Goal: Obtain resource: Download file/media

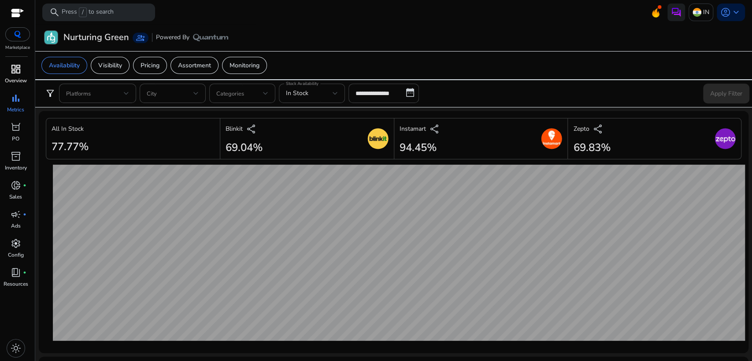
scroll to position [473, 0]
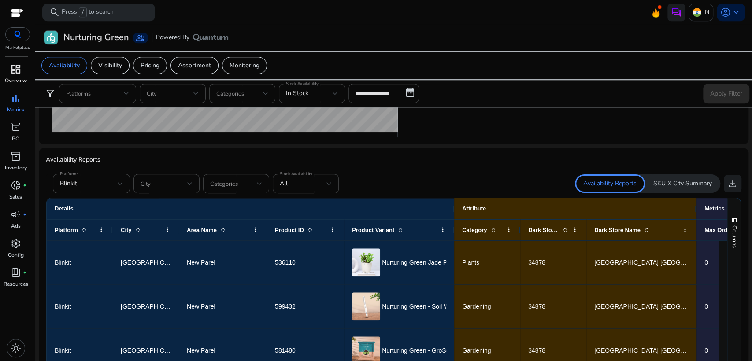
click at [16, 74] on span "dashboard" at bounding box center [16, 69] width 11 height 11
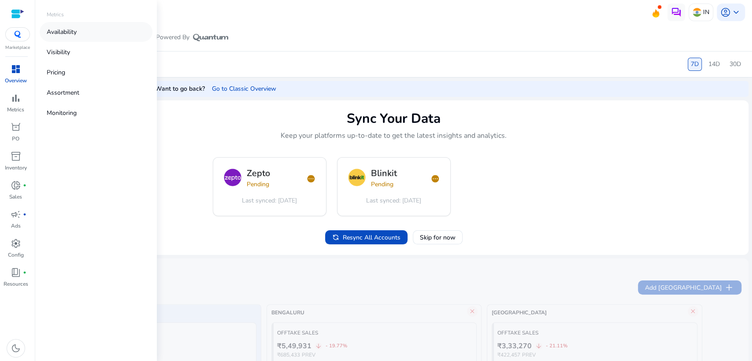
click at [75, 27] on p "Availability" at bounding box center [62, 31] width 30 height 9
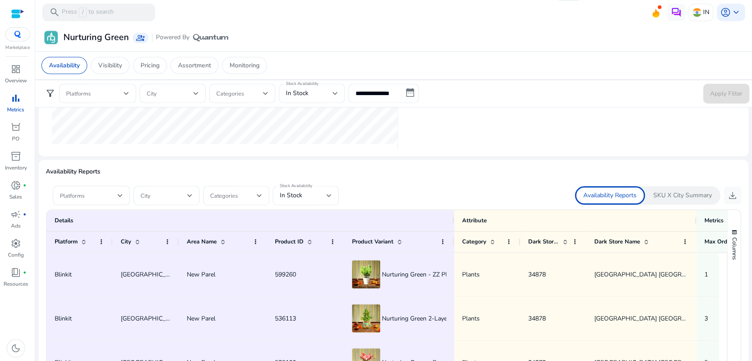
scroll to position [457, 0]
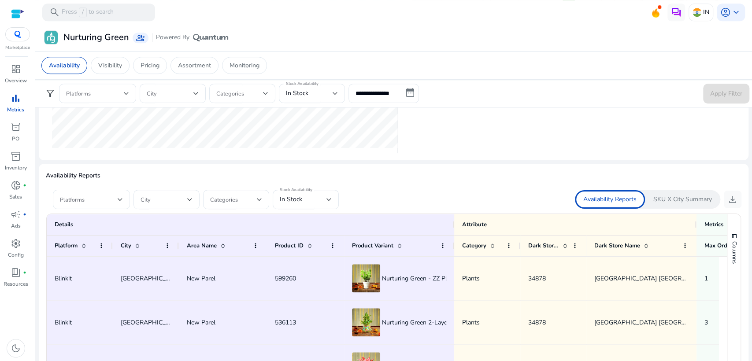
click at [123, 203] on div "Platforms" at bounding box center [91, 199] width 77 height 19
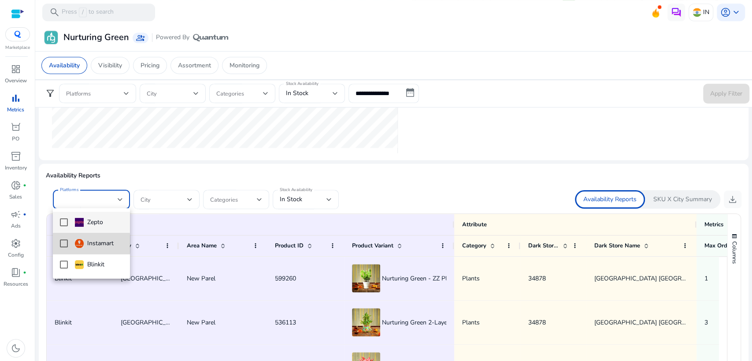
click at [61, 245] on mat-pseudo-checkbox at bounding box center [64, 244] width 8 height 8
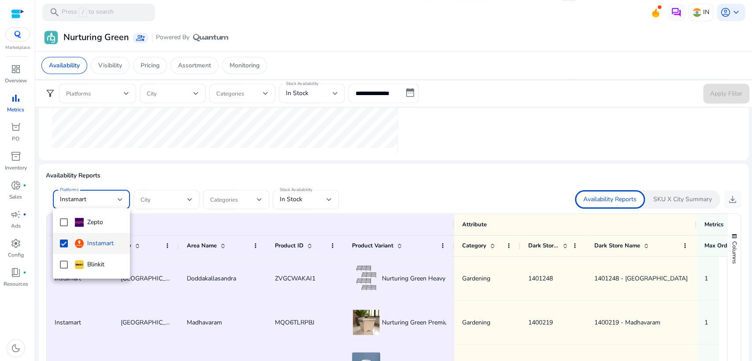
click at [347, 177] on div at bounding box center [376, 180] width 752 height 361
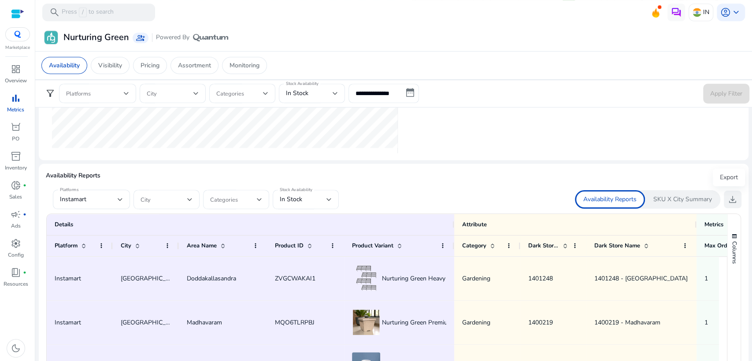
click at [728, 198] on span "download" at bounding box center [733, 199] width 11 height 11
